Goal: Check status

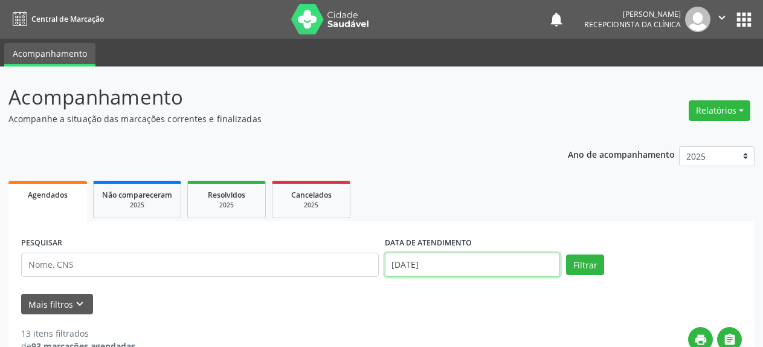
click at [463, 260] on input "[DATE]" at bounding box center [473, 265] width 176 height 24
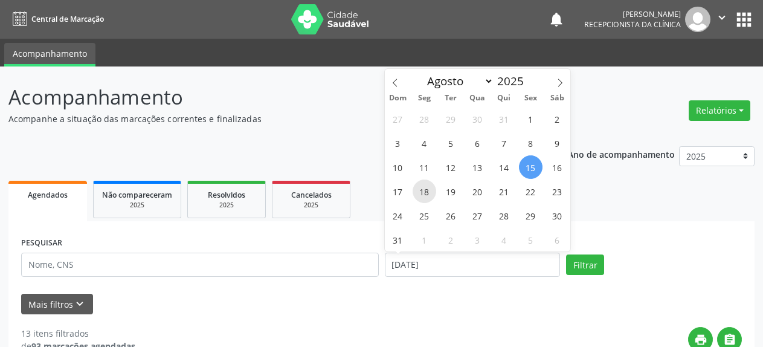
click at [422, 193] on span "18" at bounding box center [425, 191] width 24 height 24
type input "[DATE]"
click at [422, 193] on span "18" at bounding box center [425, 191] width 24 height 24
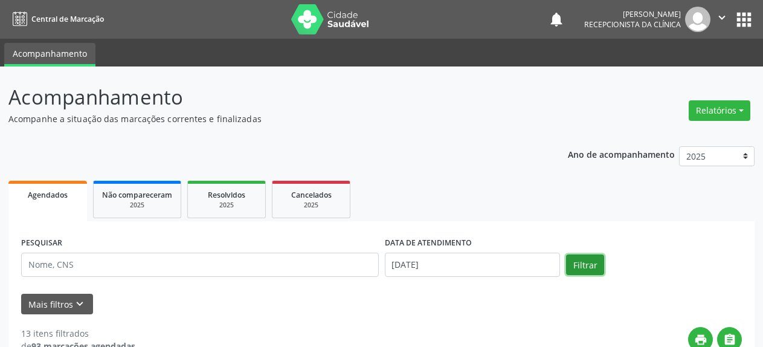
click at [585, 269] on button "Filtrar" at bounding box center [585, 264] width 38 height 21
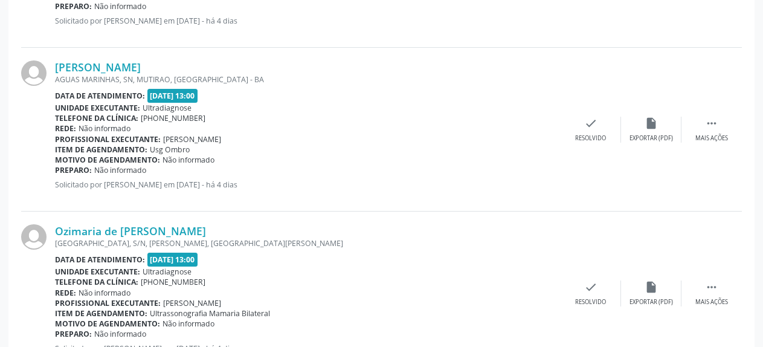
scroll to position [2341, 0]
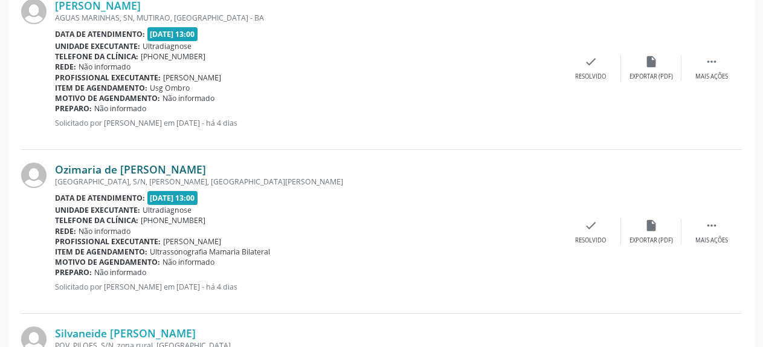
click at [135, 170] on link "Ozimaria de [PERSON_NAME]" at bounding box center [130, 169] width 151 height 13
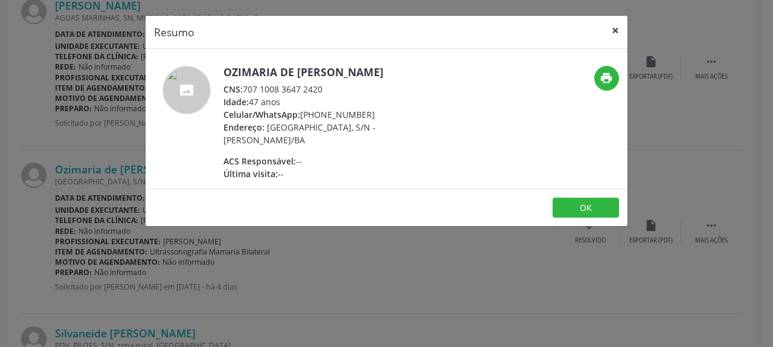
click at [616, 32] on button "×" at bounding box center [615, 31] width 24 height 30
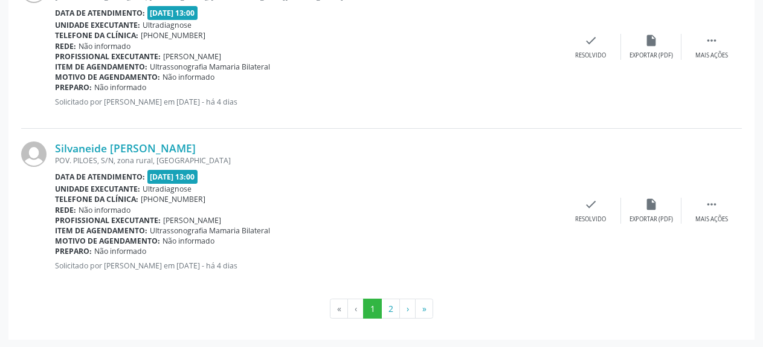
scroll to position [2527, 0]
click at [390, 311] on button "2" at bounding box center [390, 308] width 19 height 21
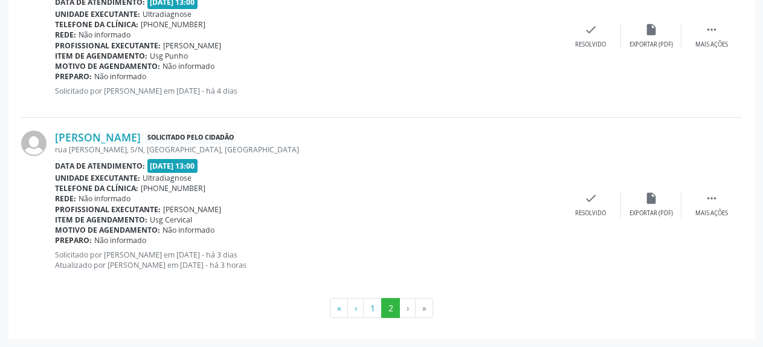
scroll to position [0, 0]
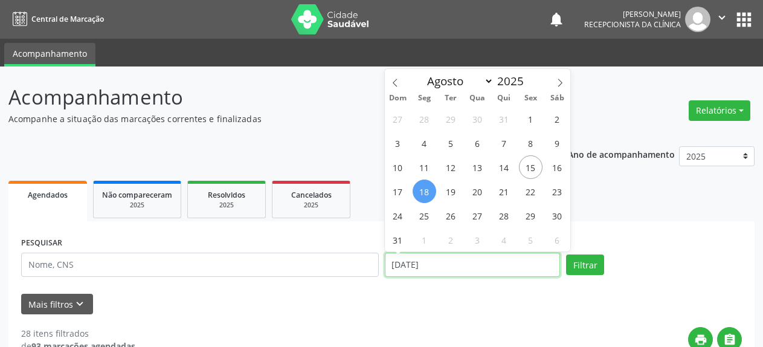
click at [413, 268] on input "[DATE]" at bounding box center [473, 265] width 176 height 24
click at [475, 196] on span "20" at bounding box center [478, 191] width 24 height 24
type input "[DATE]"
click at [475, 196] on span "20" at bounding box center [478, 191] width 24 height 24
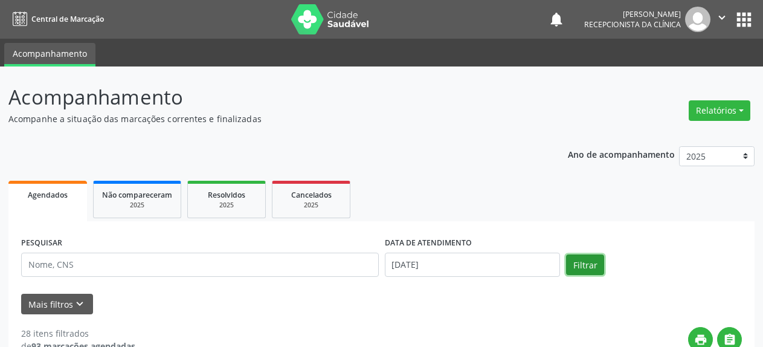
click at [580, 266] on button "Filtrar" at bounding box center [585, 264] width 38 height 21
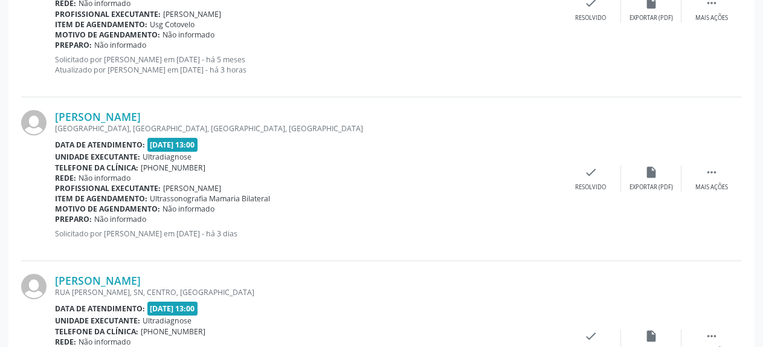
scroll to position [2537, 0]
